Goal: Task Accomplishment & Management: Use online tool/utility

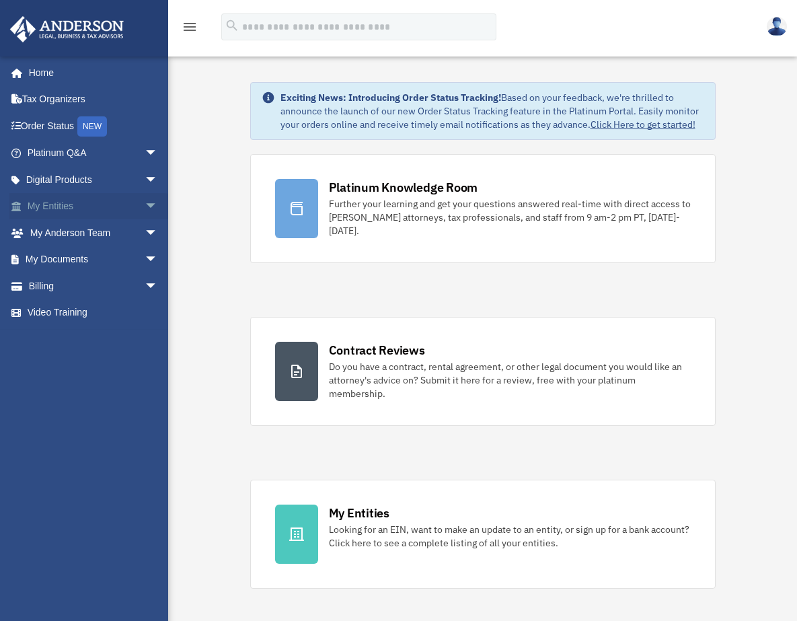
click at [145, 203] on span "arrow_drop_down" at bounding box center [158, 207] width 27 height 28
click at [145, 202] on span "arrow_drop_down" at bounding box center [158, 207] width 27 height 28
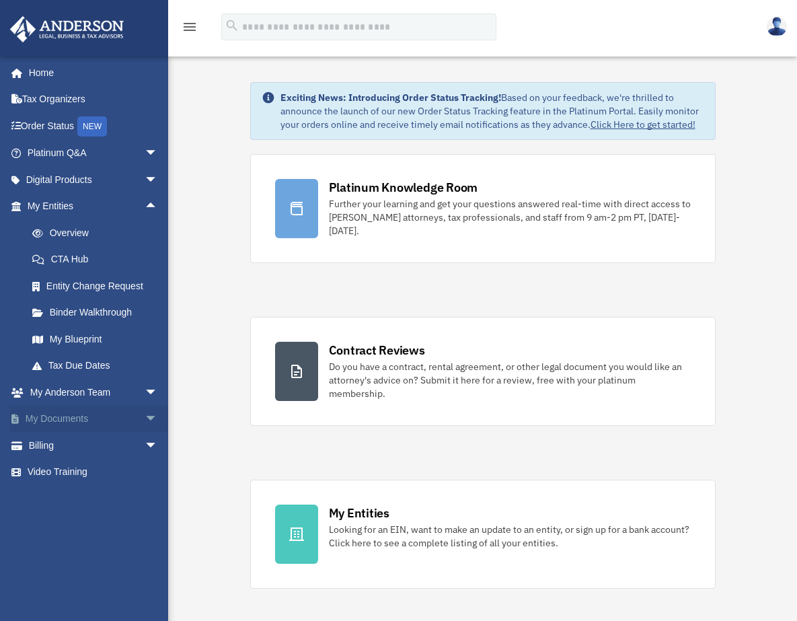
click at [145, 414] on span "arrow_drop_down" at bounding box center [158, 419] width 27 height 28
click at [67, 446] on link "Box" at bounding box center [98, 445] width 159 height 27
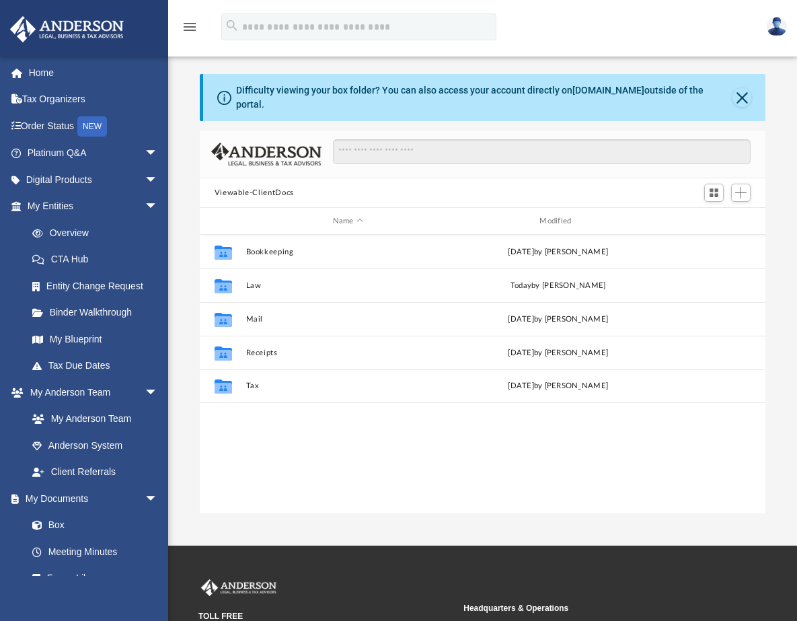
scroll to position [295, 555]
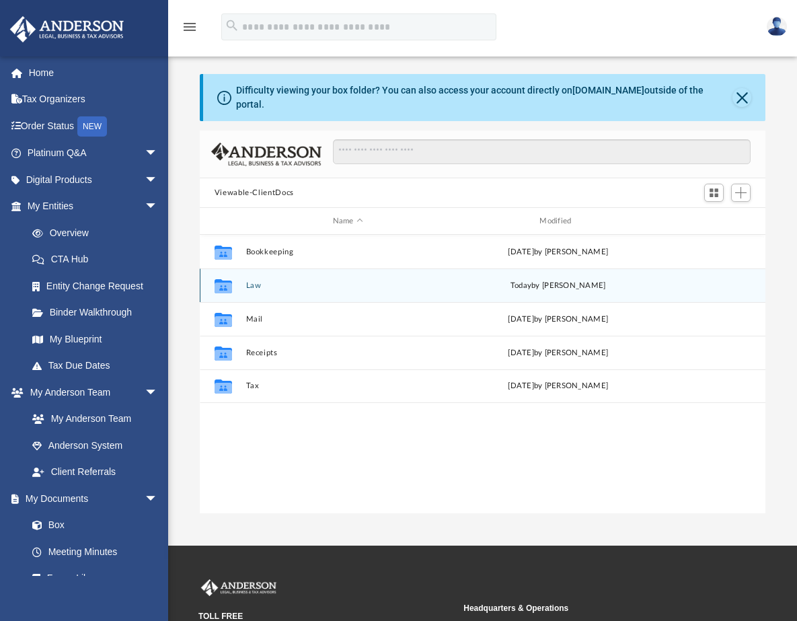
click at [262, 281] on button "Law" at bounding box center [347, 285] width 204 height 9
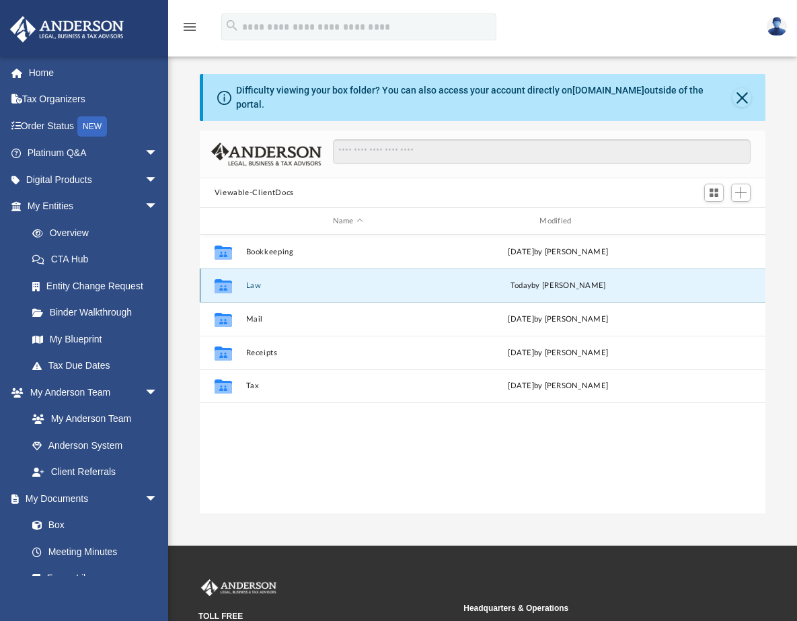
click at [262, 281] on button "Law" at bounding box center [347, 285] width 204 height 9
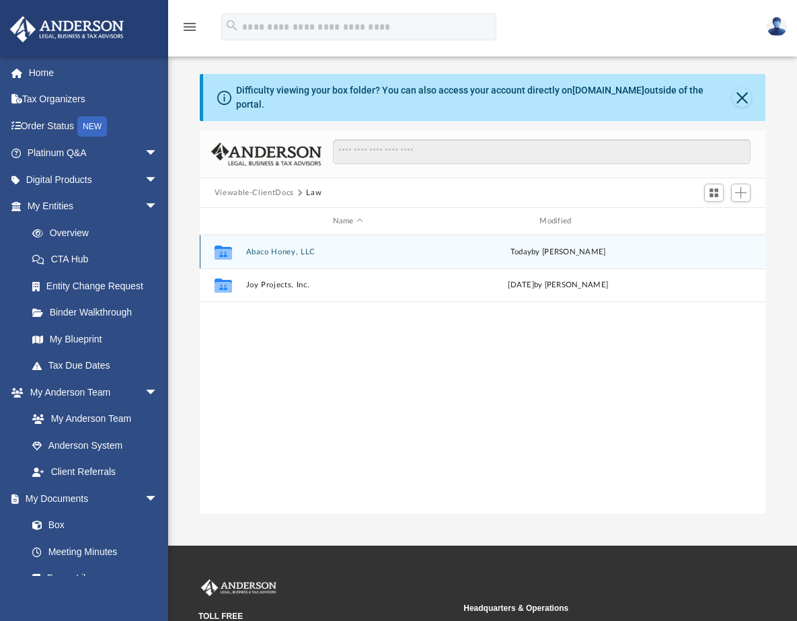
click at [319, 247] on button "Abaco Honey, LLC" at bounding box center [347, 251] width 204 height 9
click at [219, 248] on icon "grid" at bounding box center [222, 253] width 17 height 11
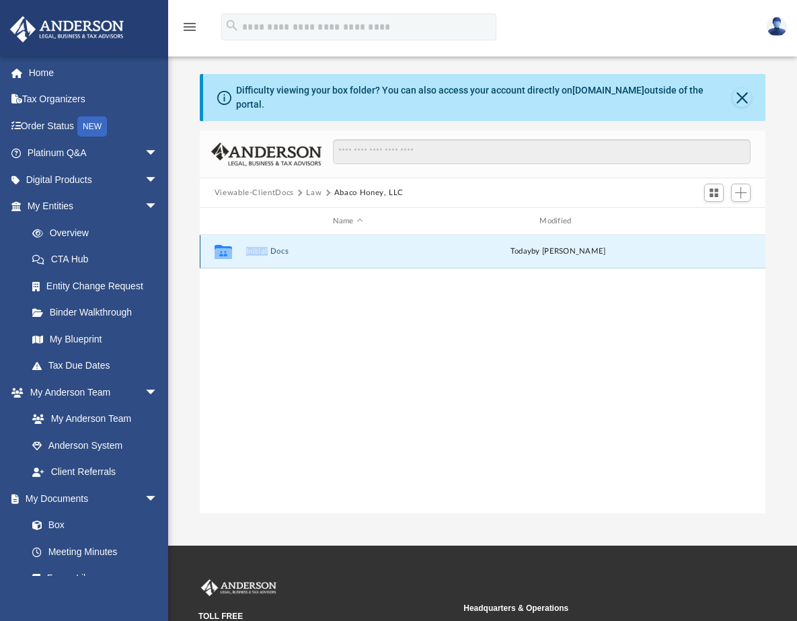
click at [219, 248] on icon "grid" at bounding box center [222, 253] width 17 height 11
click at [339, 247] on button "Initial Docs" at bounding box center [347, 251] width 204 height 9
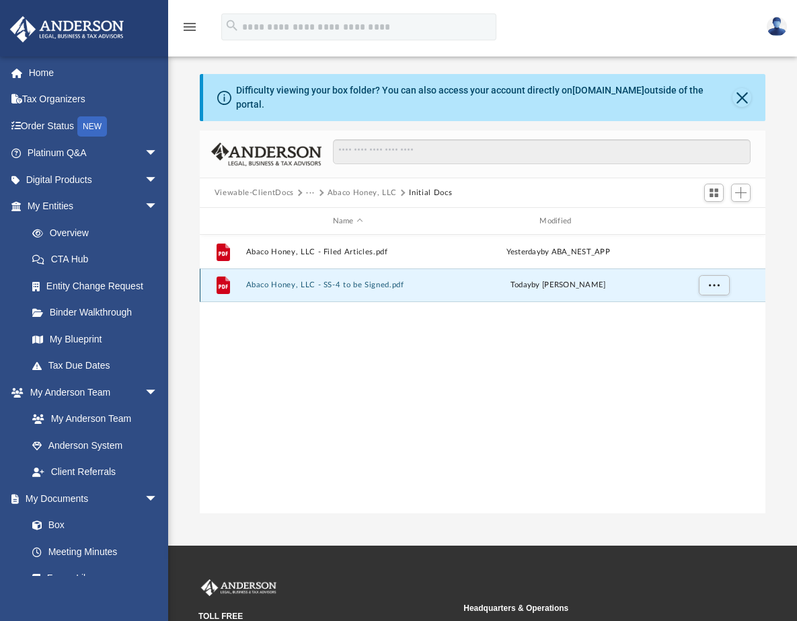
click at [396, 280] on button "Abaco Honey, LLC - SS-4 to be Signed.pdf" at bounding box center [347, 284] width 204 height 9
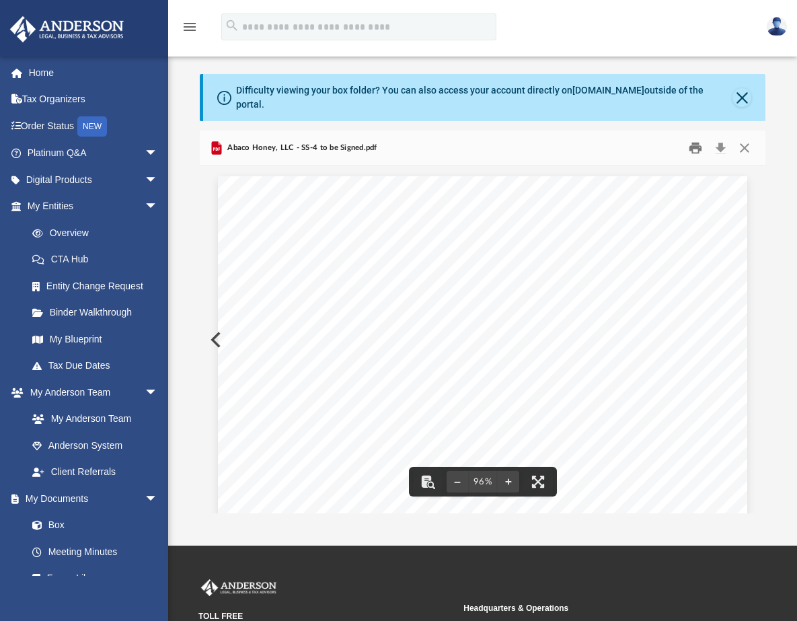
click at [693, 141] on button "Print" at bounding box center [695, 148] width 27 height 21
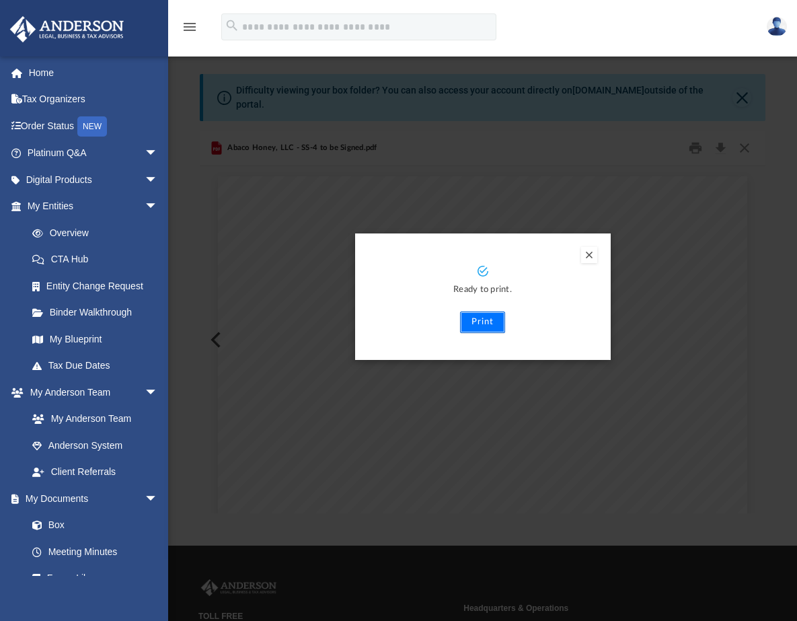
click at [496, 312] on button "Print" at bounding box center [482, 322] width 45 height 22
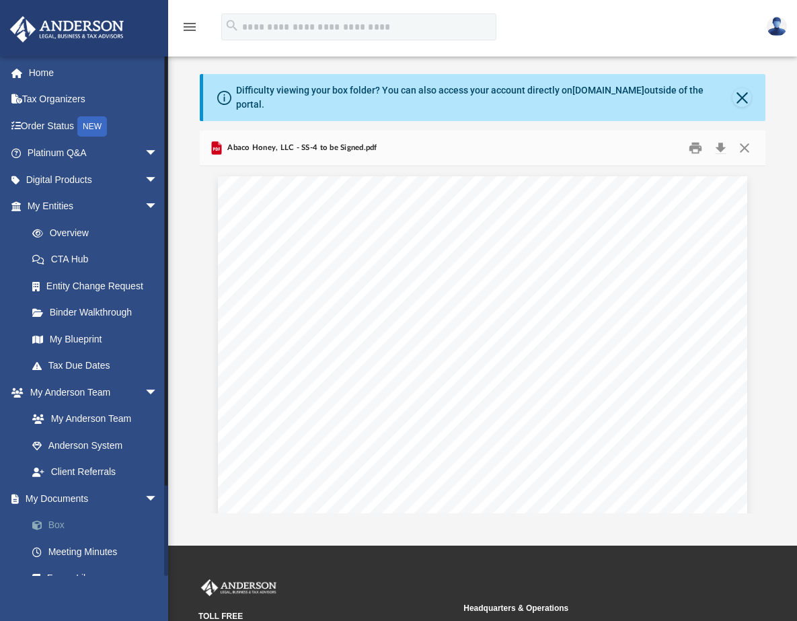
click at [81, 524] on link "Box" at bounding box center [98, 525] width 159 height 27
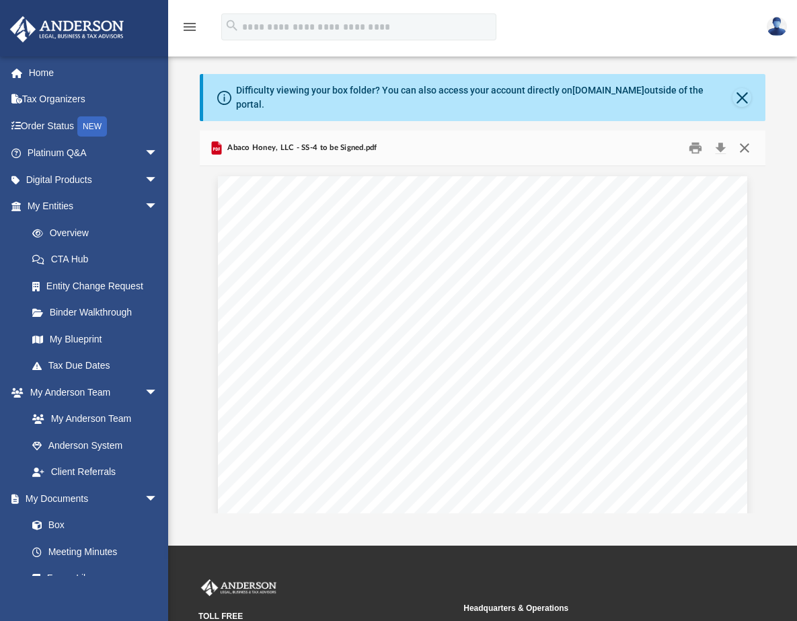
click at [746, 138] on button "Close" at bounding box center [744, 148] width 24 height 21
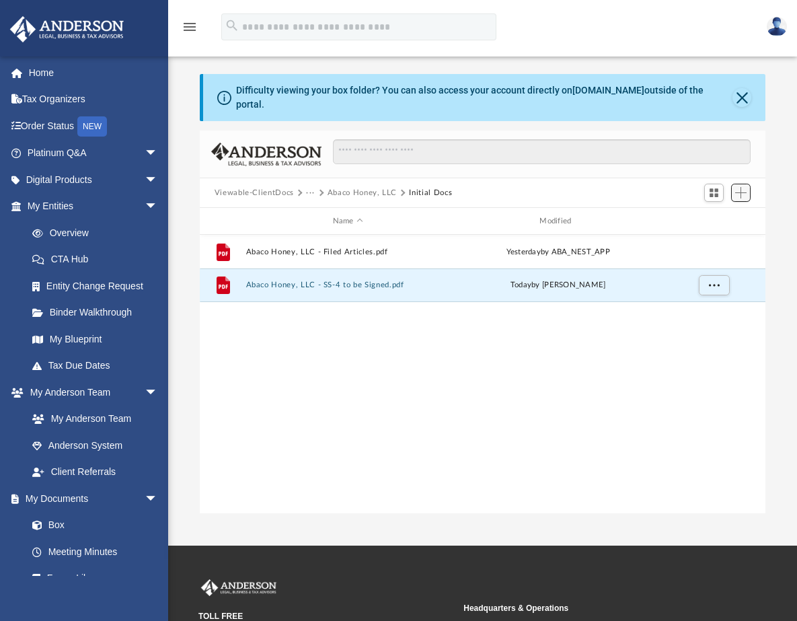
click at [742, 187] on span "Add" at bounding box center [740, 192] width 11 height 11
click at [740, 187] on span "Add" at bounding box center [740, 192] width 11 height 11
click at [711, 211] on li "Upload" at bounding box center [721, 209] width 43 height 14
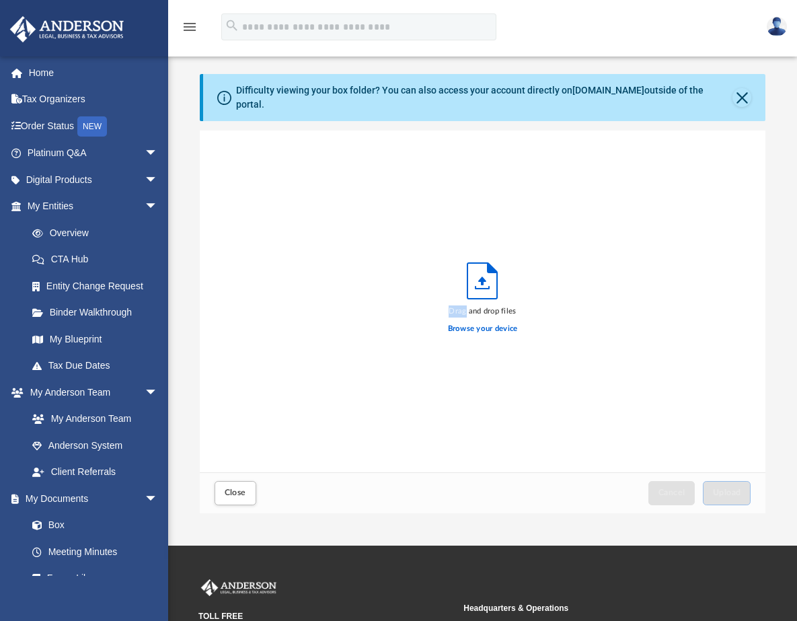
scroll to position [331, 555]
click at [462, 323] on label "Browse your device" at bounding box center [483, 329] width 70 height 12
click at [0, 0] on input "Browse your device" at bounding box center [0, 0] width 0 height 0
click at [480, 323] on label "Browse your device" at bounding box center [483, 329] width 70 height 12
click at [0, 0] on input "Browse your device" at bounding box center [0, 0] width 0 height 0
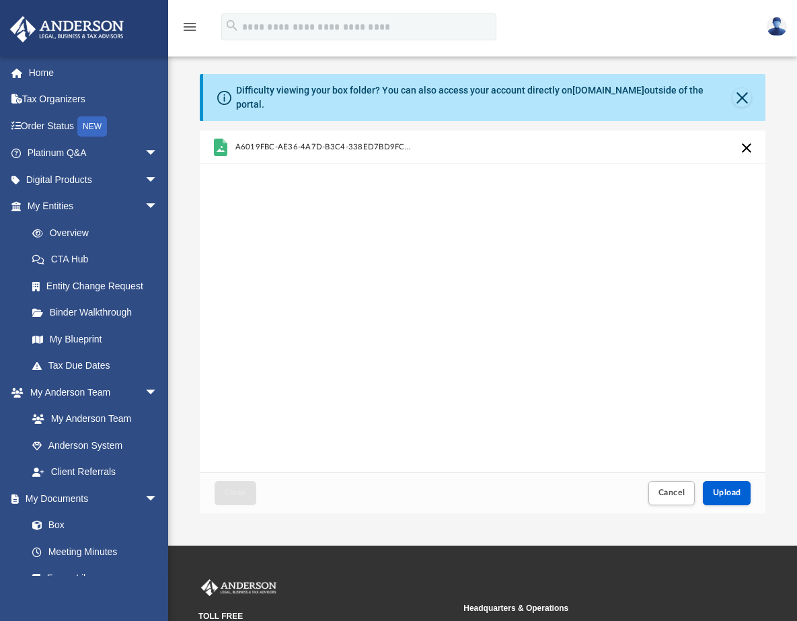
click at [745, 140] on button "Cancel this upload" at bounding box center [746, 148] width 16 height 16
click at [731, 488] on span "Upload" at bounding box center [727, 492] width 28 height 8
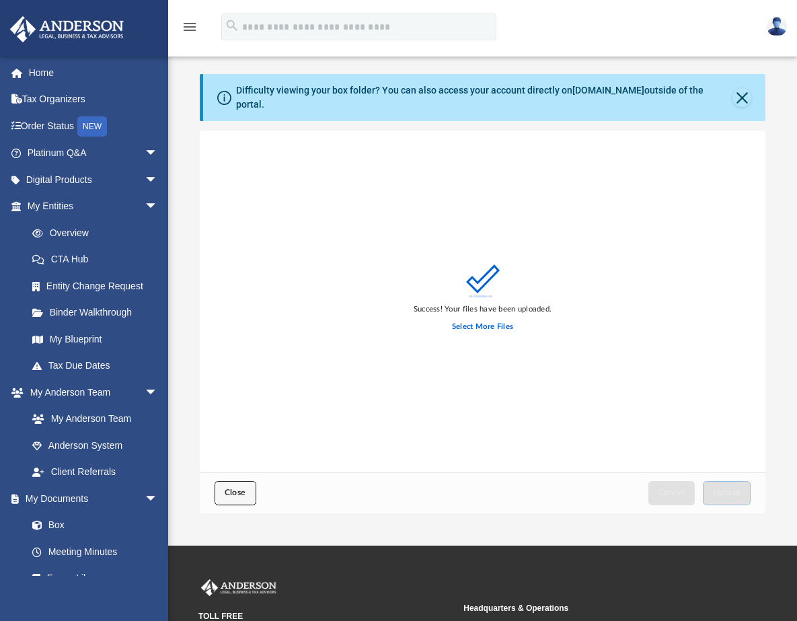
click at [236, 488] on span "Close" at bounding box center [236, 492] width 22 height 8
